Goal: Book appointment/travel/reservation

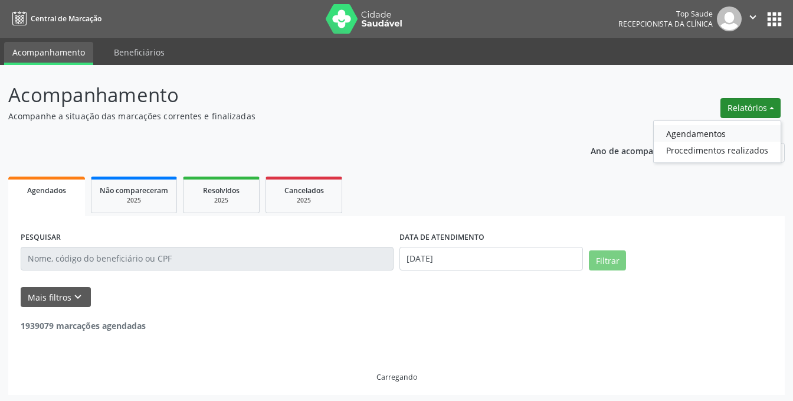
click at [715, 136] on link "Agendamentos" at bounding box center [717, 133] width 127 height 17
select select "9"
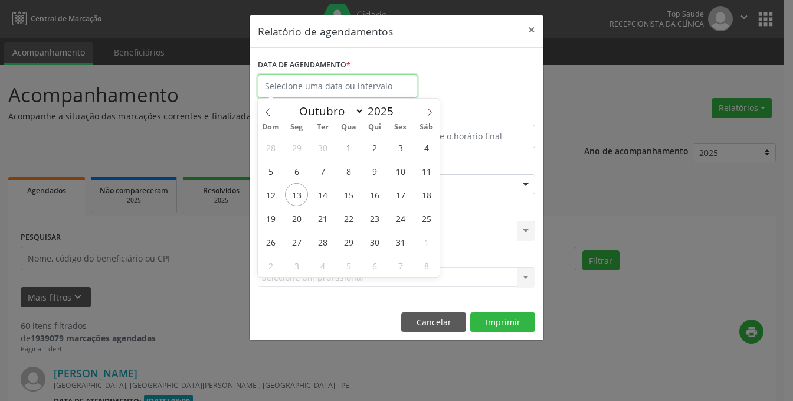
click at [355, 94] on input "text" at bounding box center [337, 86] width 159 height 24
click at [327, 197] on span "14" at bounding box center [322, 194] width 23 height 23
type input "[DATE]"
click at [491, 97] on div "DATA DE AGENDAMENTO *" at bounding box center [396, 81] width 283 height 50
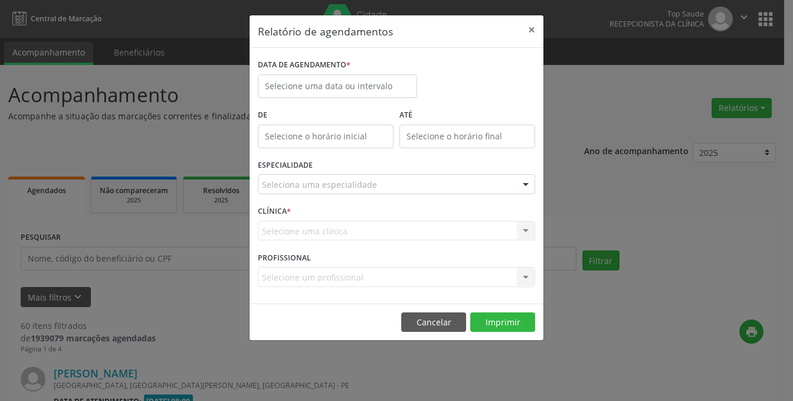
type input "12:00"
click at [343, 136] on input "12:00" at bounding box center [326, 137] width 136 height 24
click at [496, 95] on div "DATA DE AGENDAMENTO *" at bounding box center [396, 81] width 283 height 50
click at [326, 192] on div "Seleciona uma especialidade" at bounding box center [396, 184] width 277 height 20
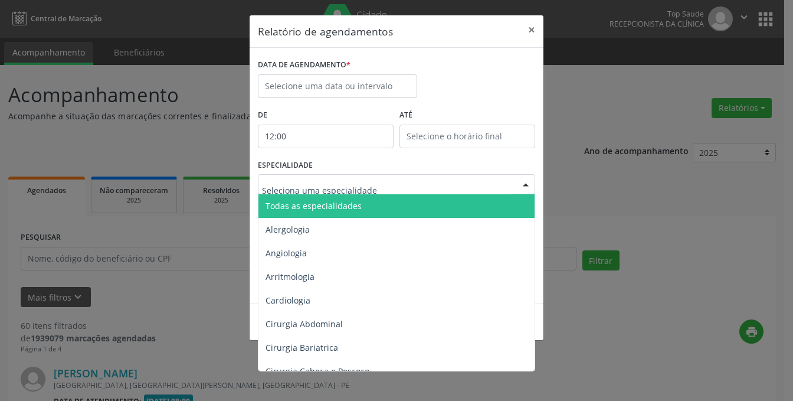
click at [308, 198] on span "Todas as especialidades" at bounding box center [398, 206] width 278 height 24
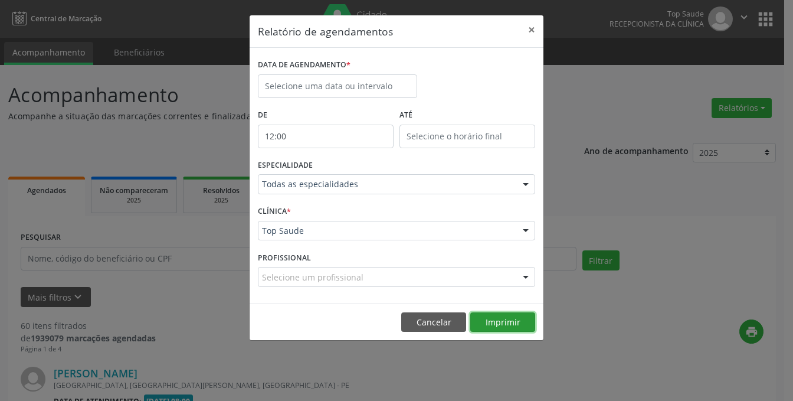
click at [503, 323] on button "Imprimir" at bounding box center [503, 322] width 65 height 20
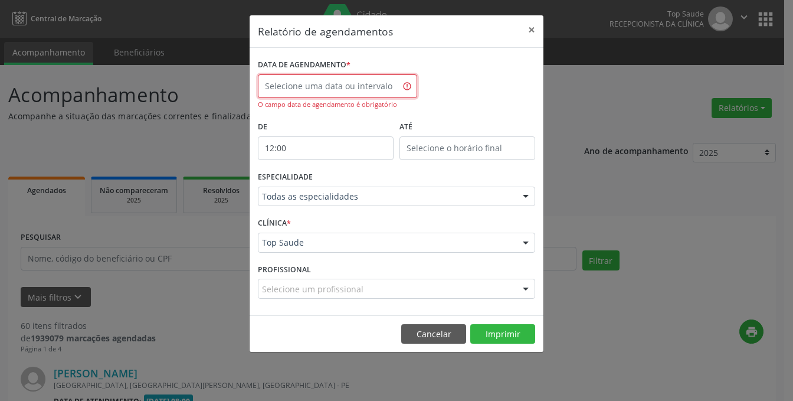
click at [326, 86] on input "text" at bounding box center [337, 86] width 159 height 24
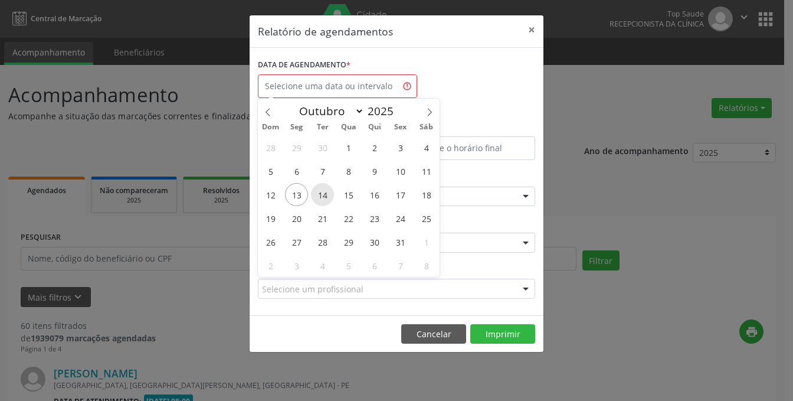
click at [328, 201] on span "14" at bounding box center [322, 194] width 23 height 23
type input "[DATE]"
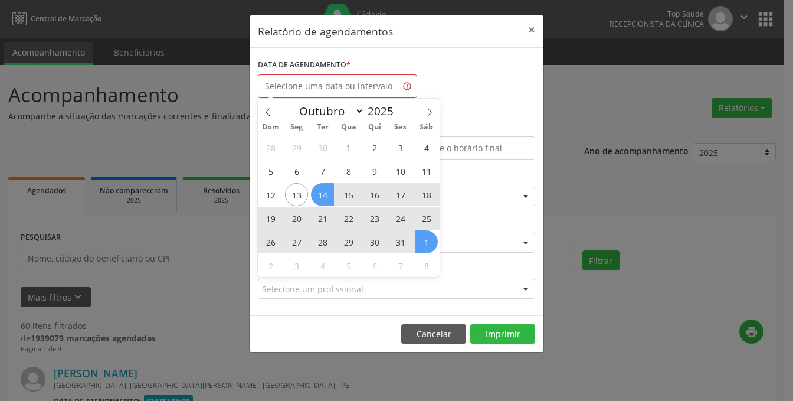
select select "9"
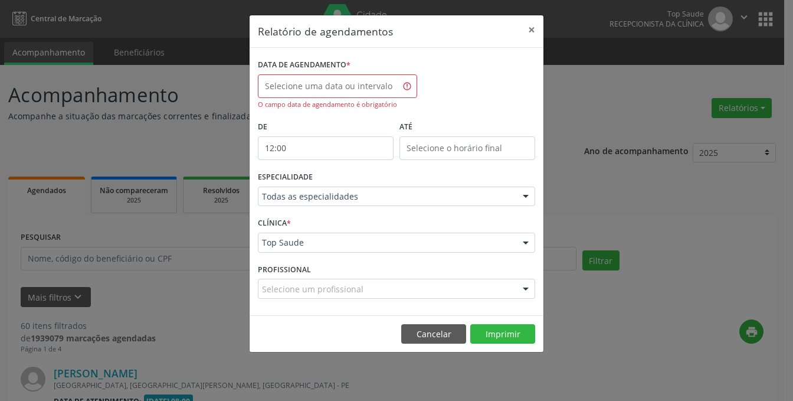
click at [465, 70] on div "DATA DE AGENDAMENTO * O campo data de agendamento é obrigatório" at bounding box center [396, 87] width 283 height 62
click at [361, 83] on input "text" at bounding box center [337, 86] width 159 height 24
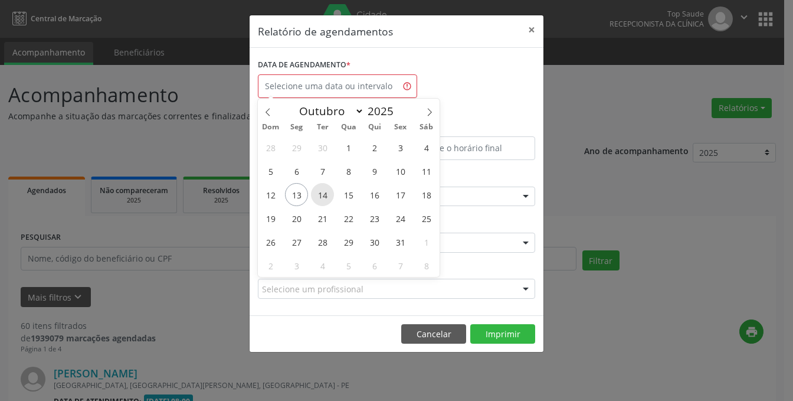
click at [319, 194] on span "14" at bounding box center [322, 194] width 23 height 23
type input "[DATE]"
click at [319, 194] on span "14" at bounding box center [322, 194] width 23 height 23
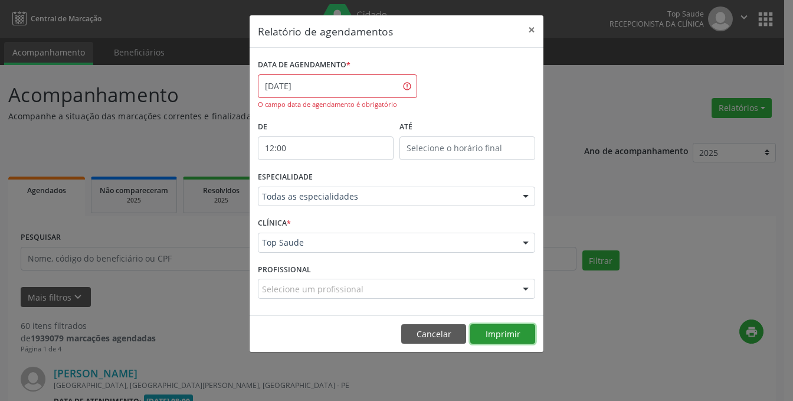
click at [500, 339] on button "Imprimir" at bounding box center [503, 334] width 65 height 20
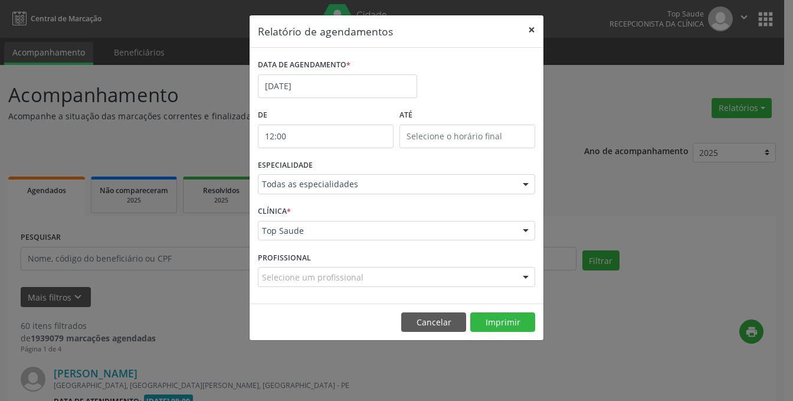
click at [534, 18] on button "×" at bounding box center [532, 29] width 24 height 29
